Goal: Find specific page/section: Find specific page/section

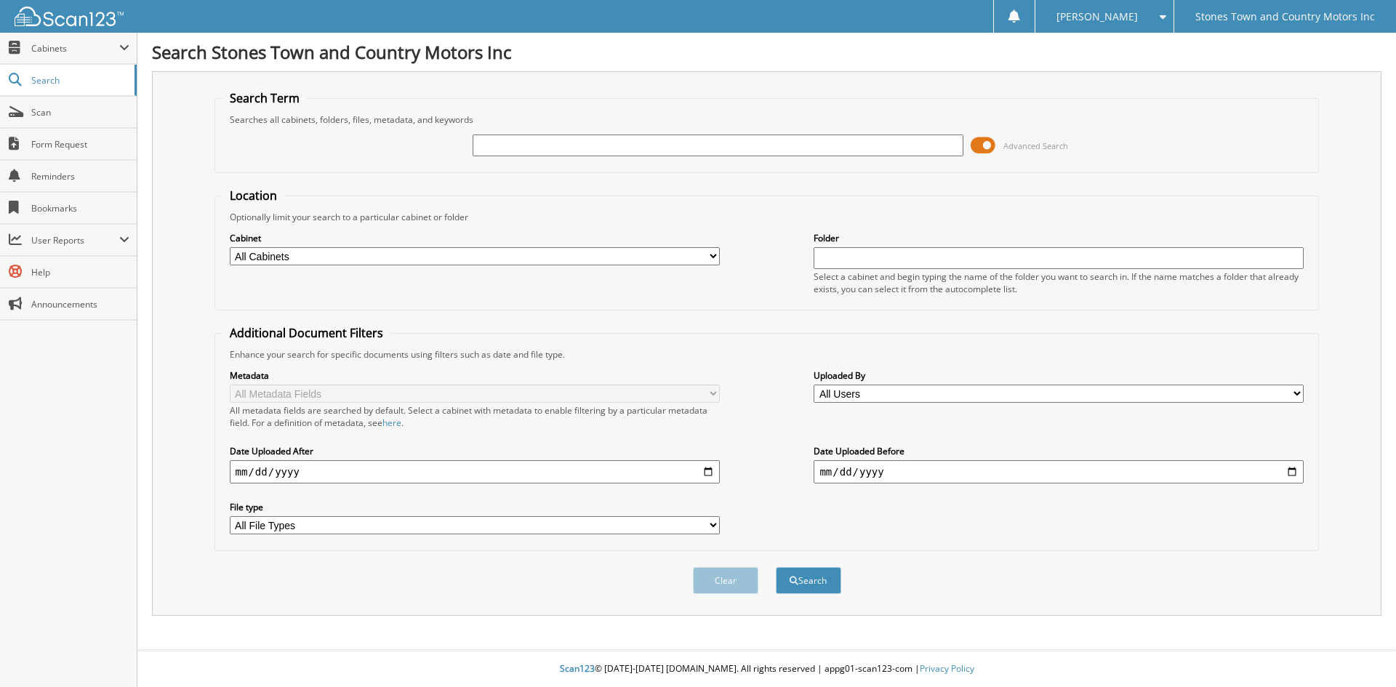
click at [499, 153] on input "text" at bounding box center [718, 146] width 490 height 22
type input "218244"
click at [776, 567] on button "Search" at bounding box center [808, 580] width 65 height 27
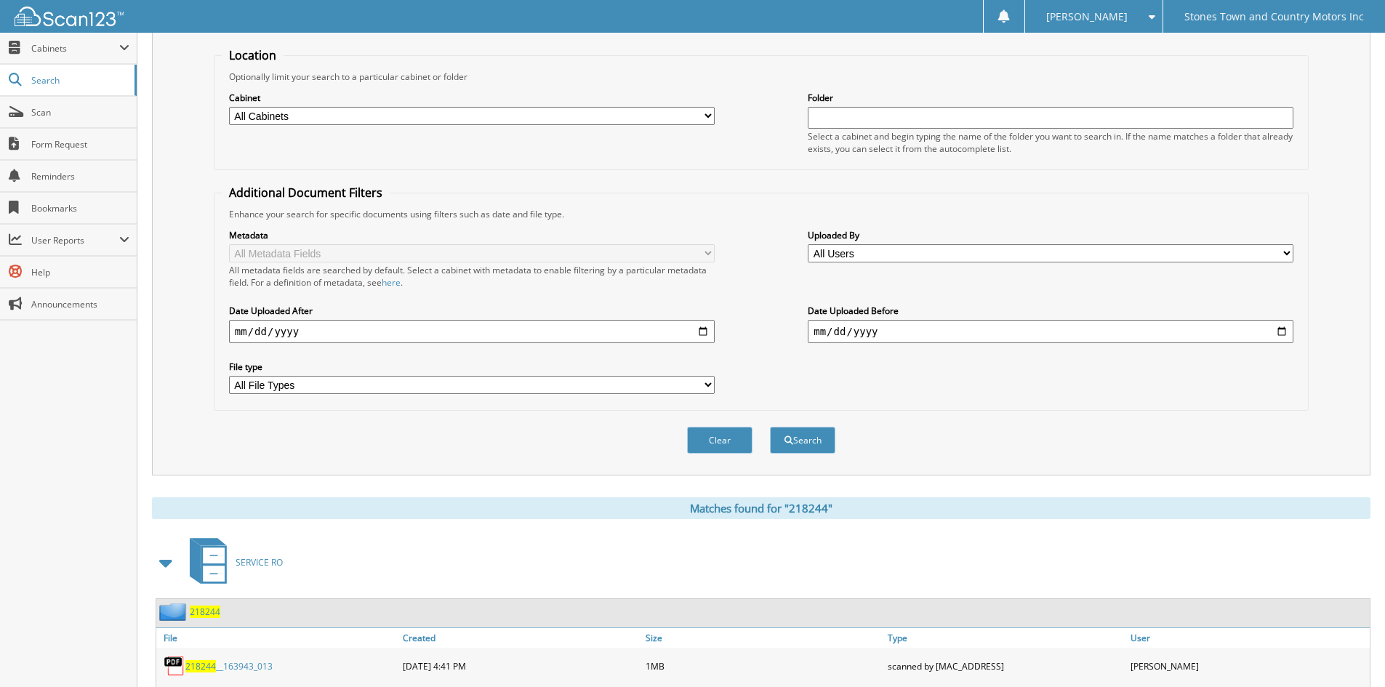
scroll to position [215, 0]
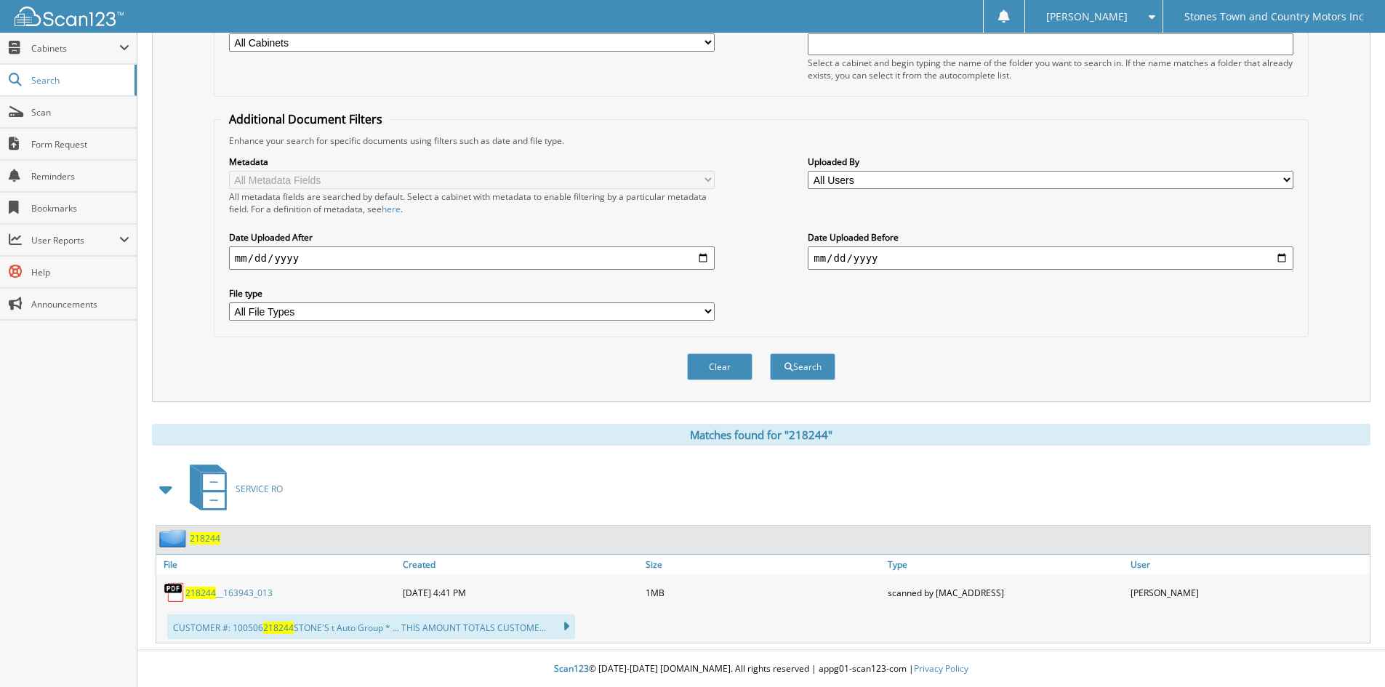
click at [246, 590] on link "218244 __163943_013" at bounding box center [228, 593] width 87 height 12
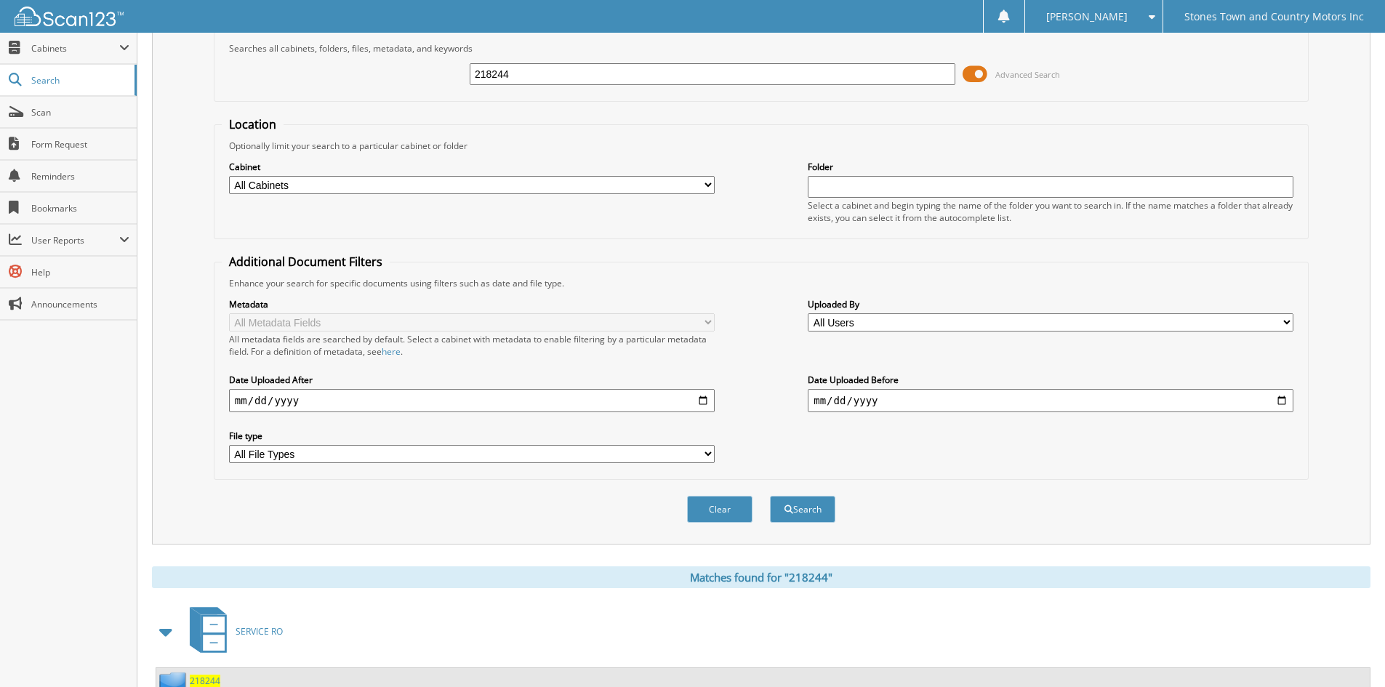
scroll to position [0, 0]
